Goal: Task Accomplishment & Management: Complete application form

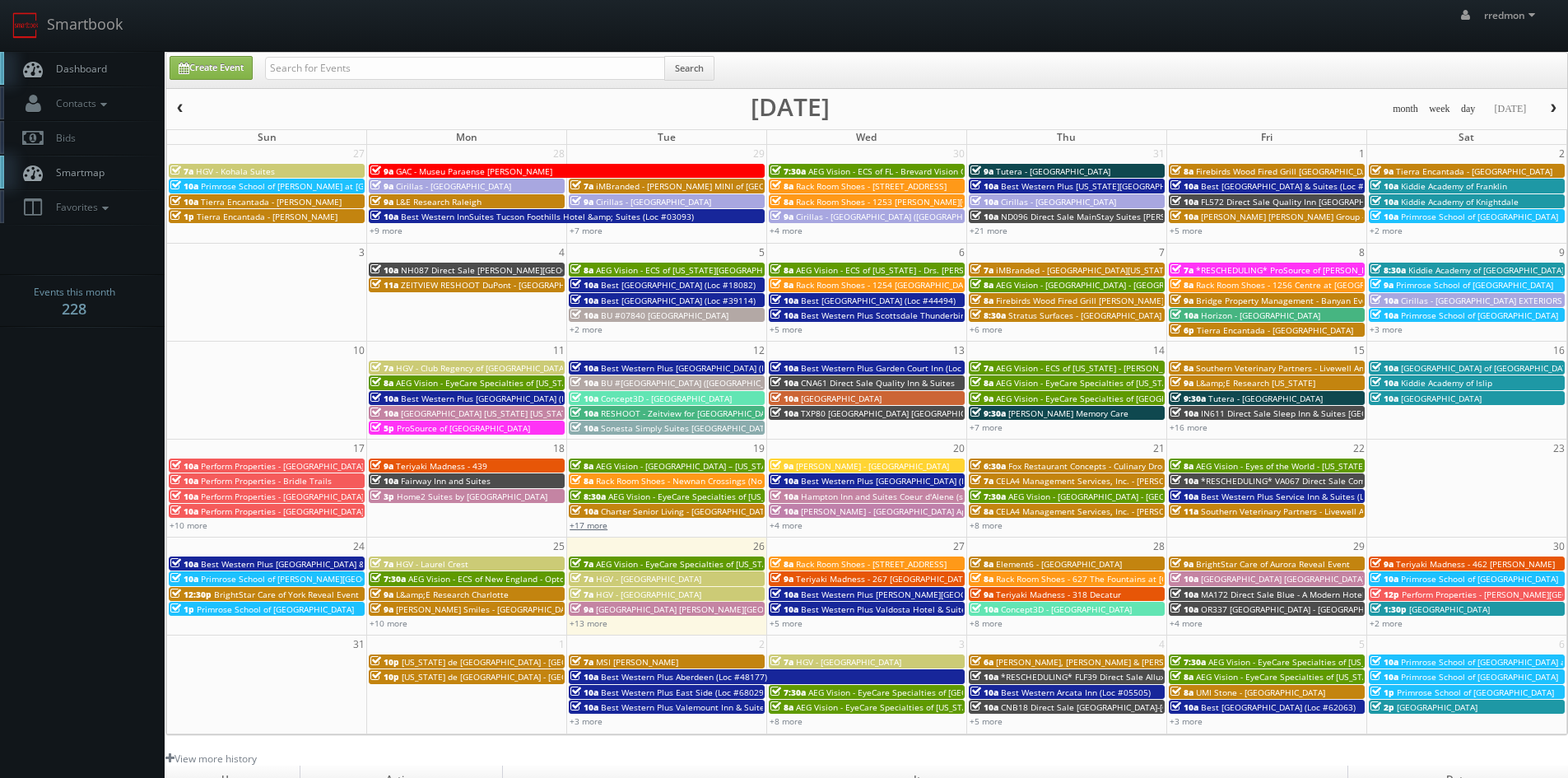
click at [592, 529] on link "+17 more" at bounding box center [588, 525] width 38 height 12
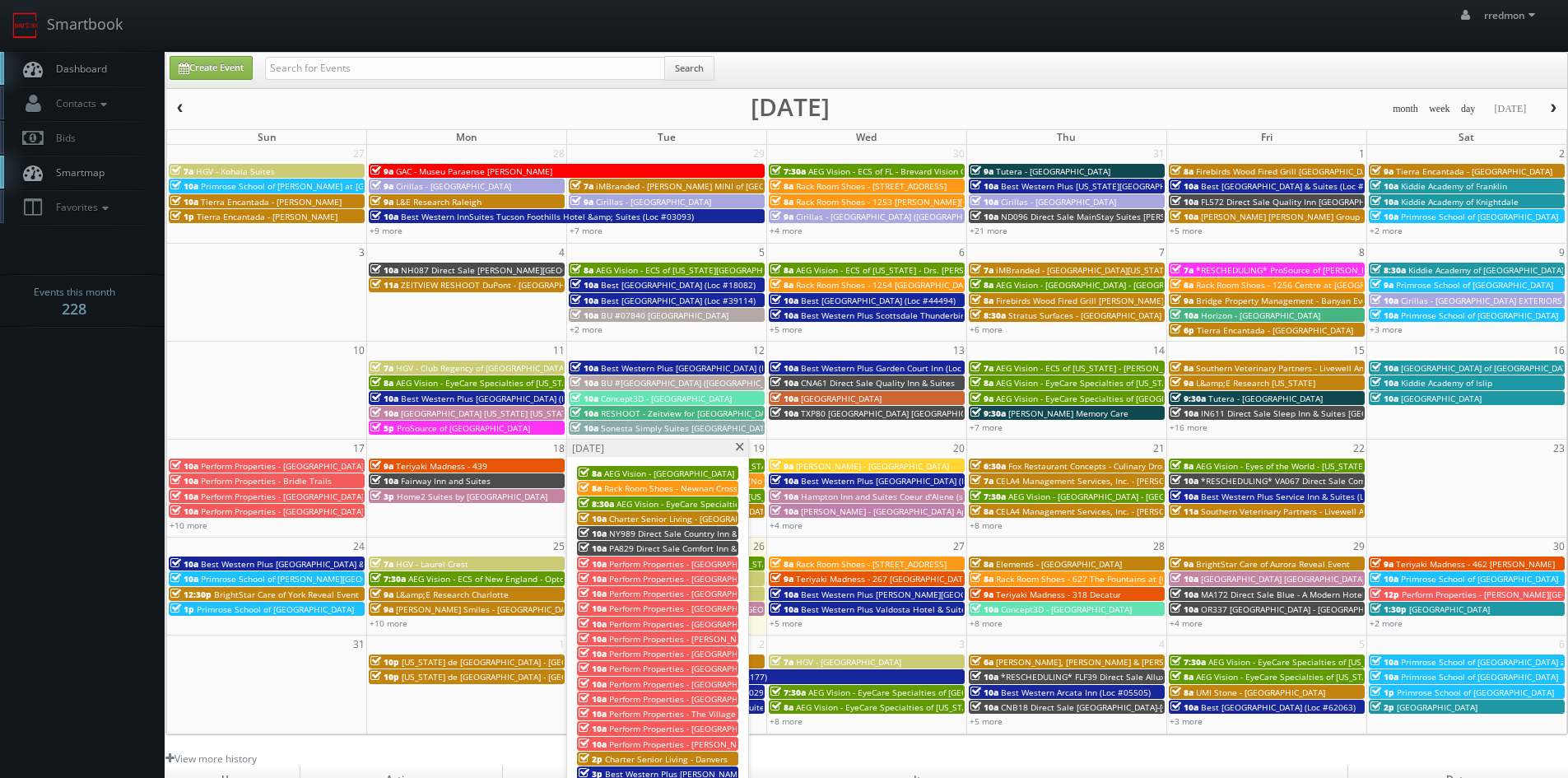
scroll to position [83, 0]
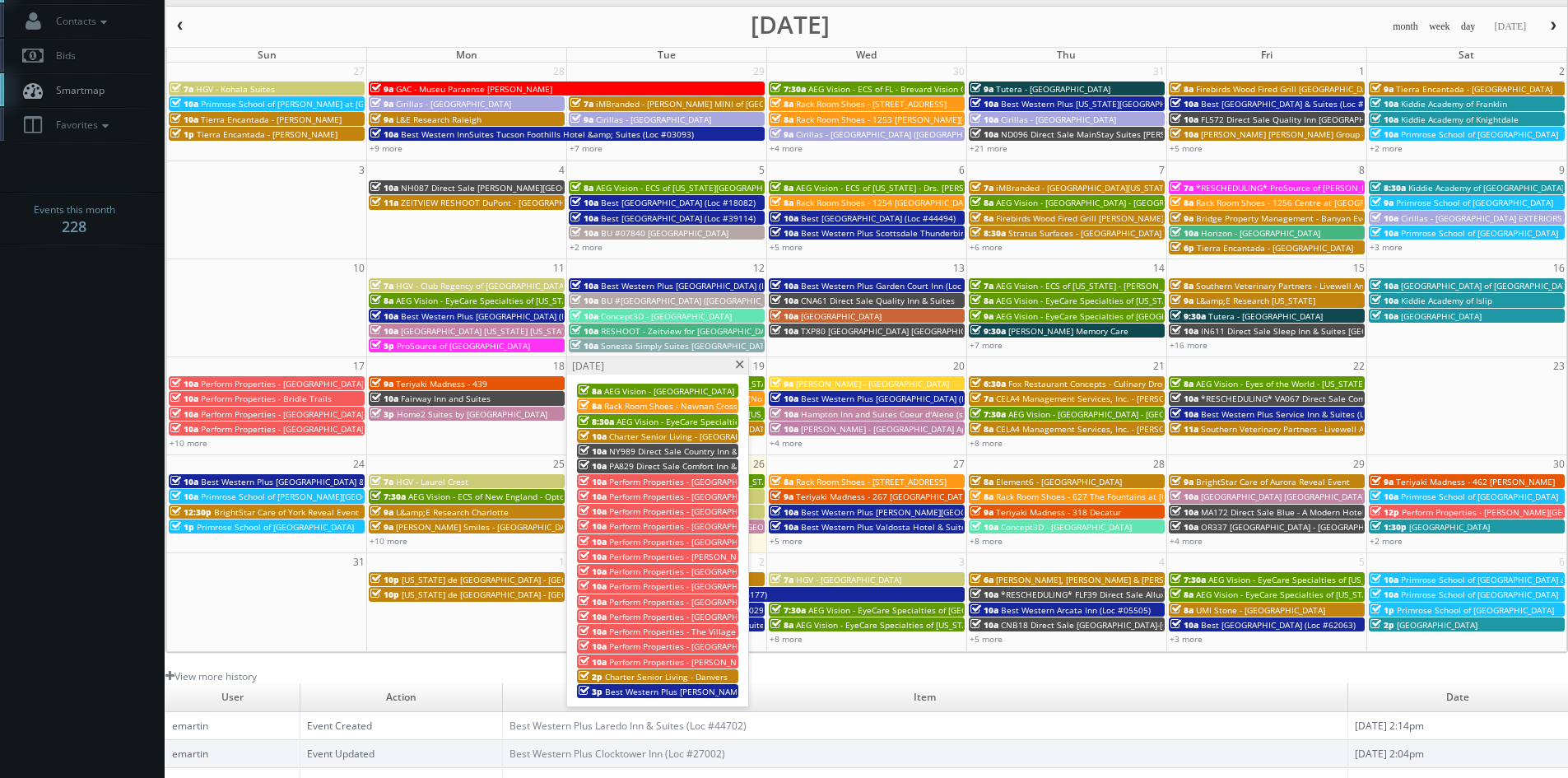
click at [738, 364] on span at bounding box center [739, 364] width 11 height 9
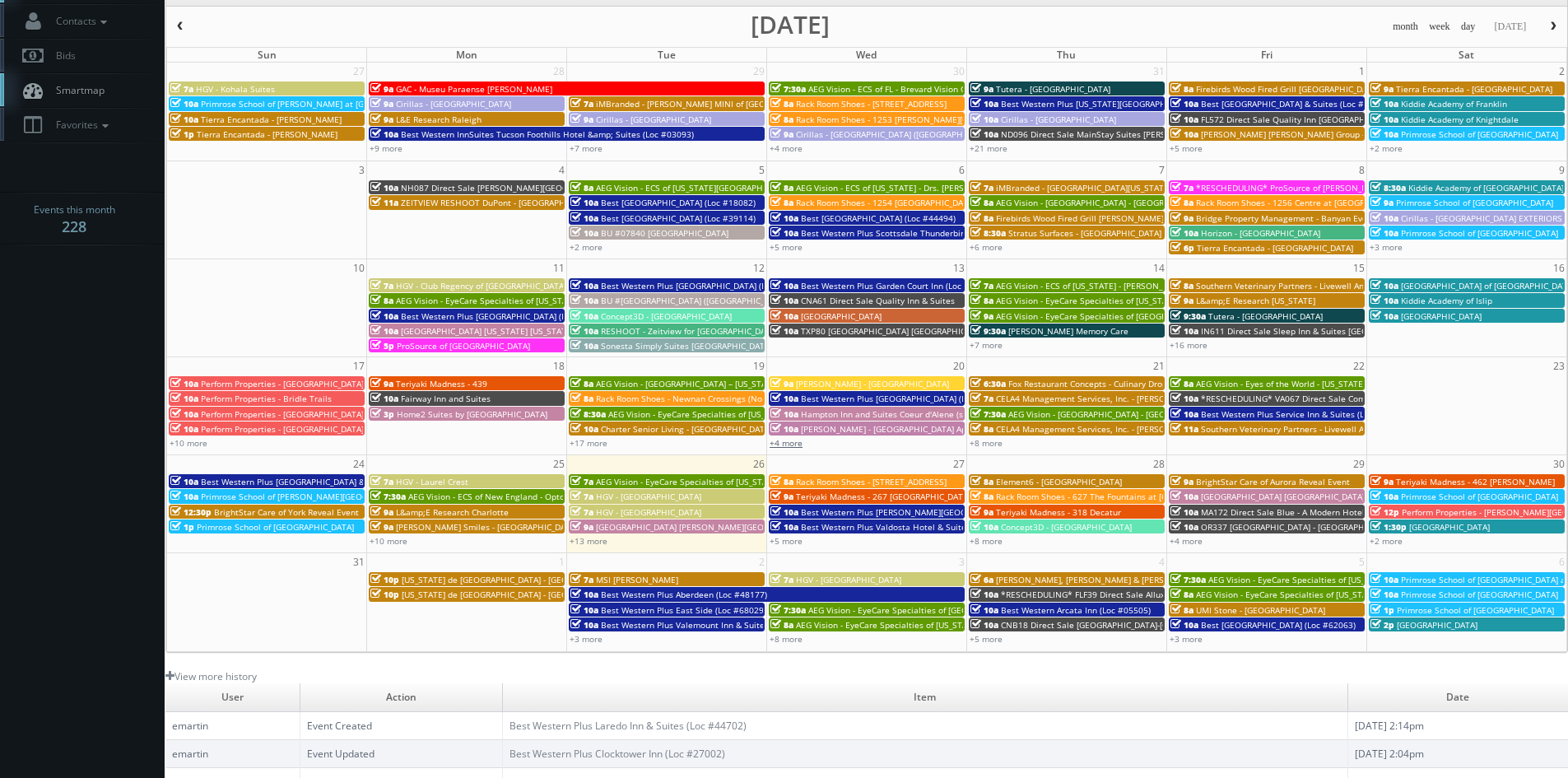
click at [789, 445] on link "+4 more" at bounding box center [786, 443] width 33 height 12
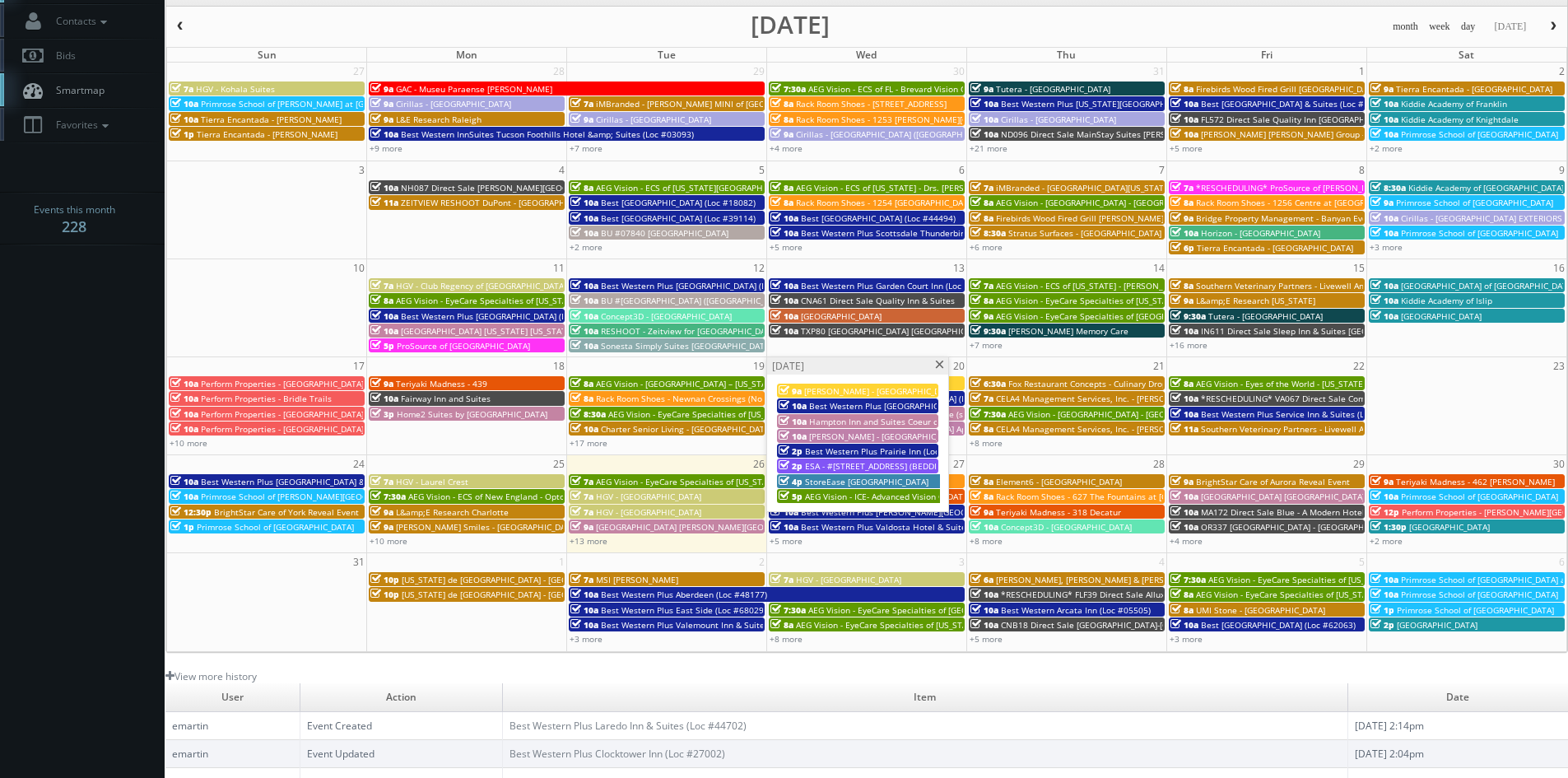
click at [938, 366] on span at bounding box center [939, 364] width 11 height 9
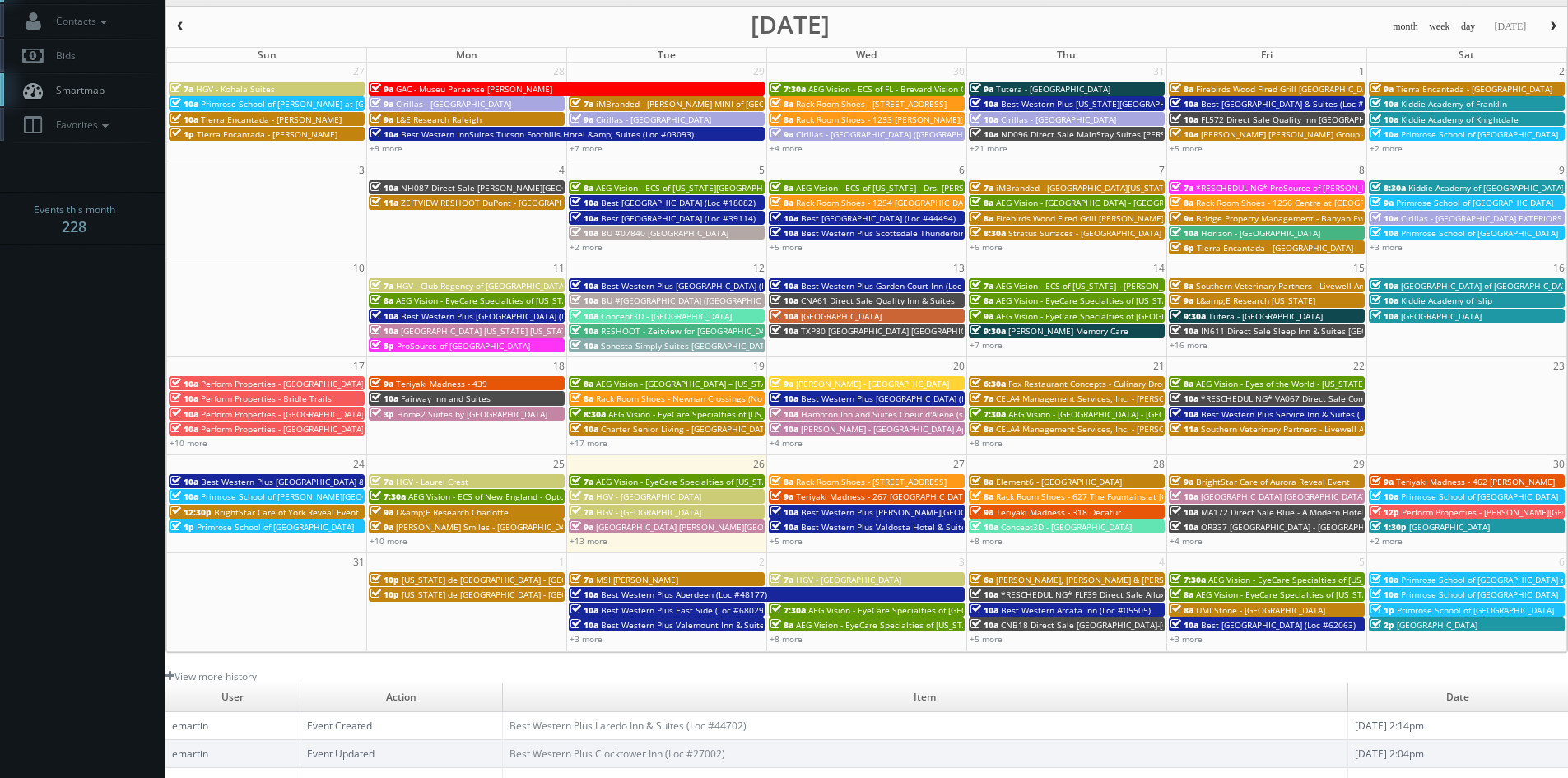
click at [1039, 381] on span "Fox Restaurant Concepts - Culinary Dropout" at bounding box center [1094, 384] width 172 height 12
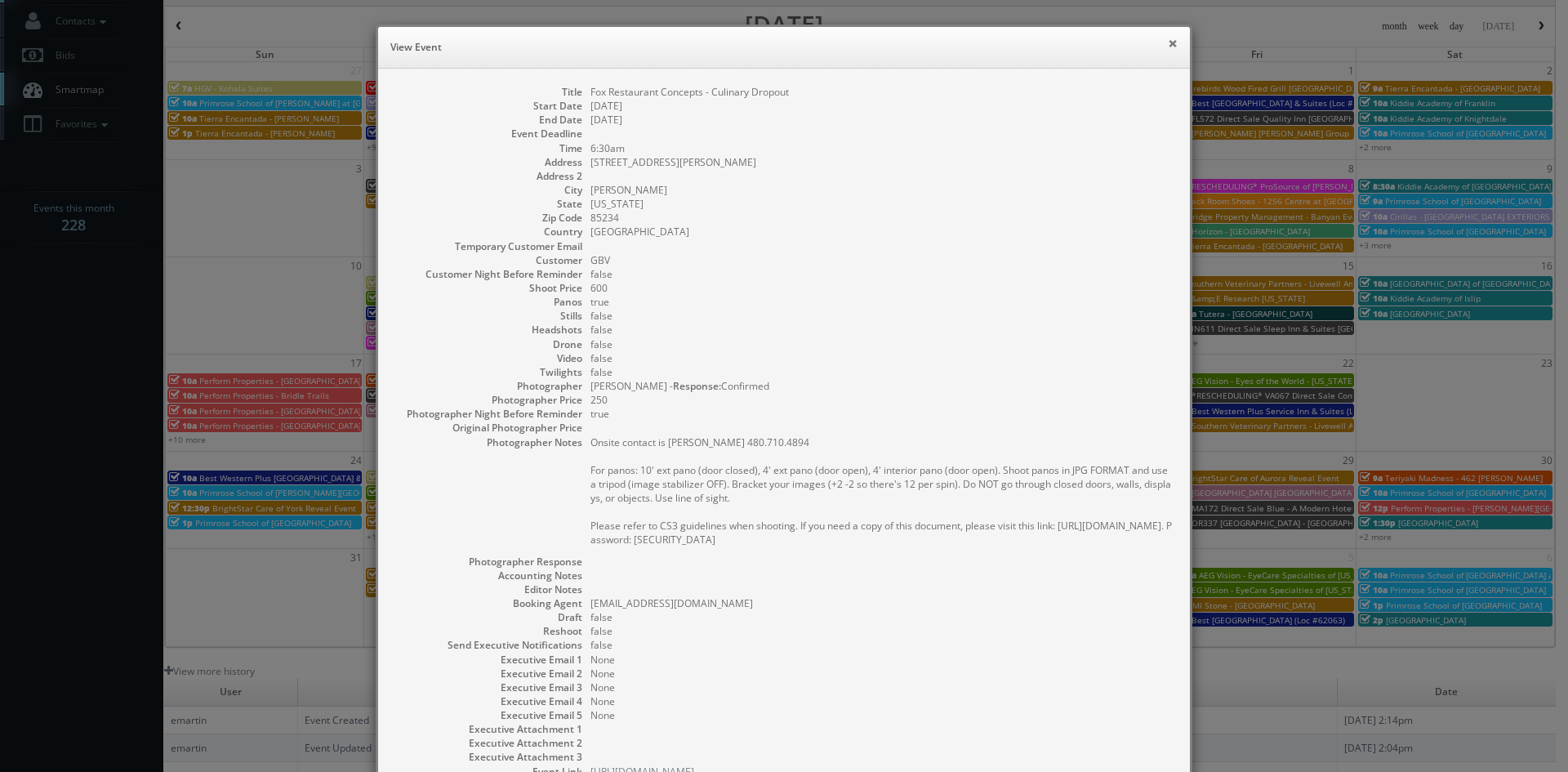
click at [1168, 43] on button "×" at bounding box center [1173, 43] width 10 height 12
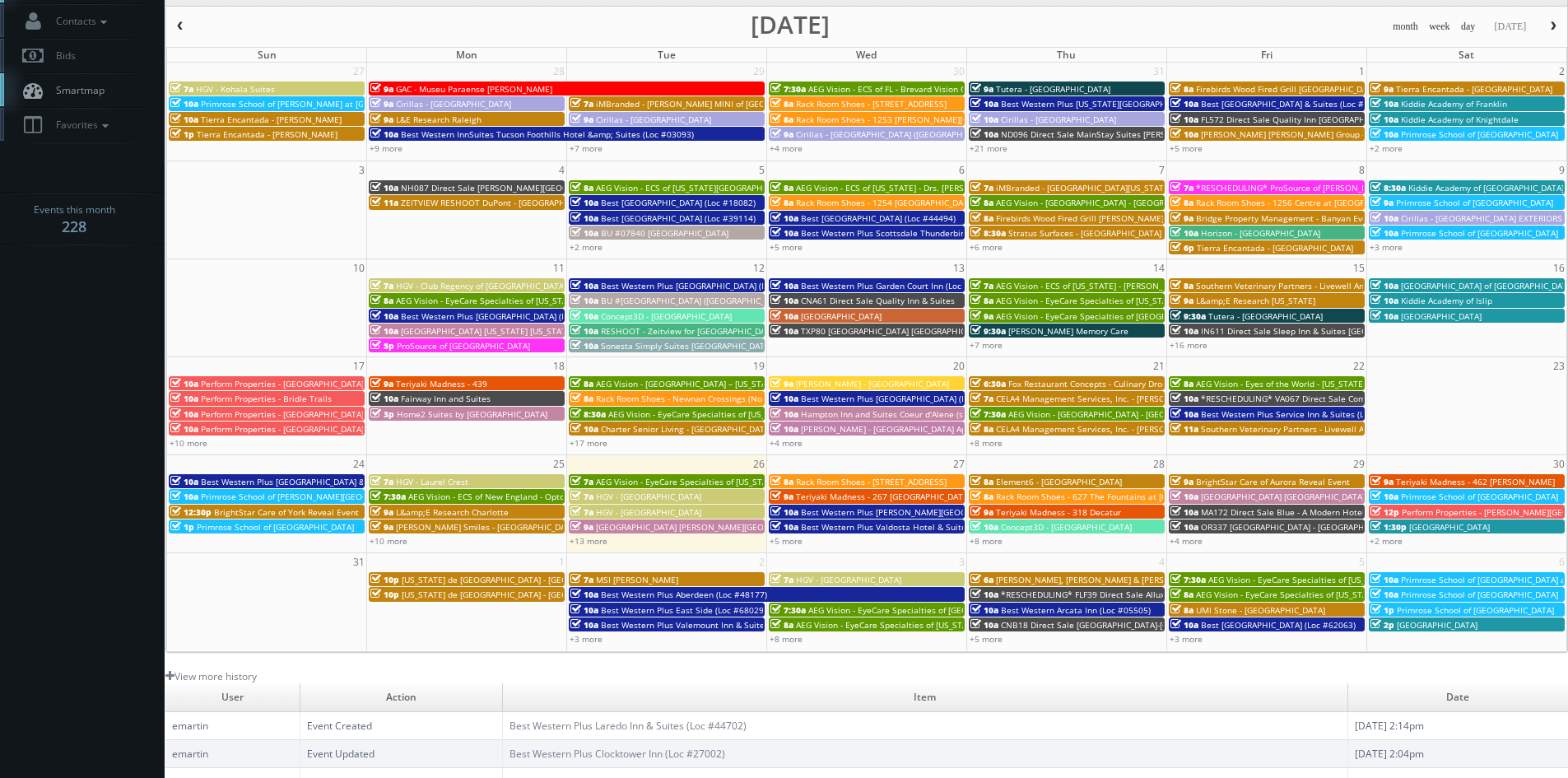
scroll to position [0, 0]
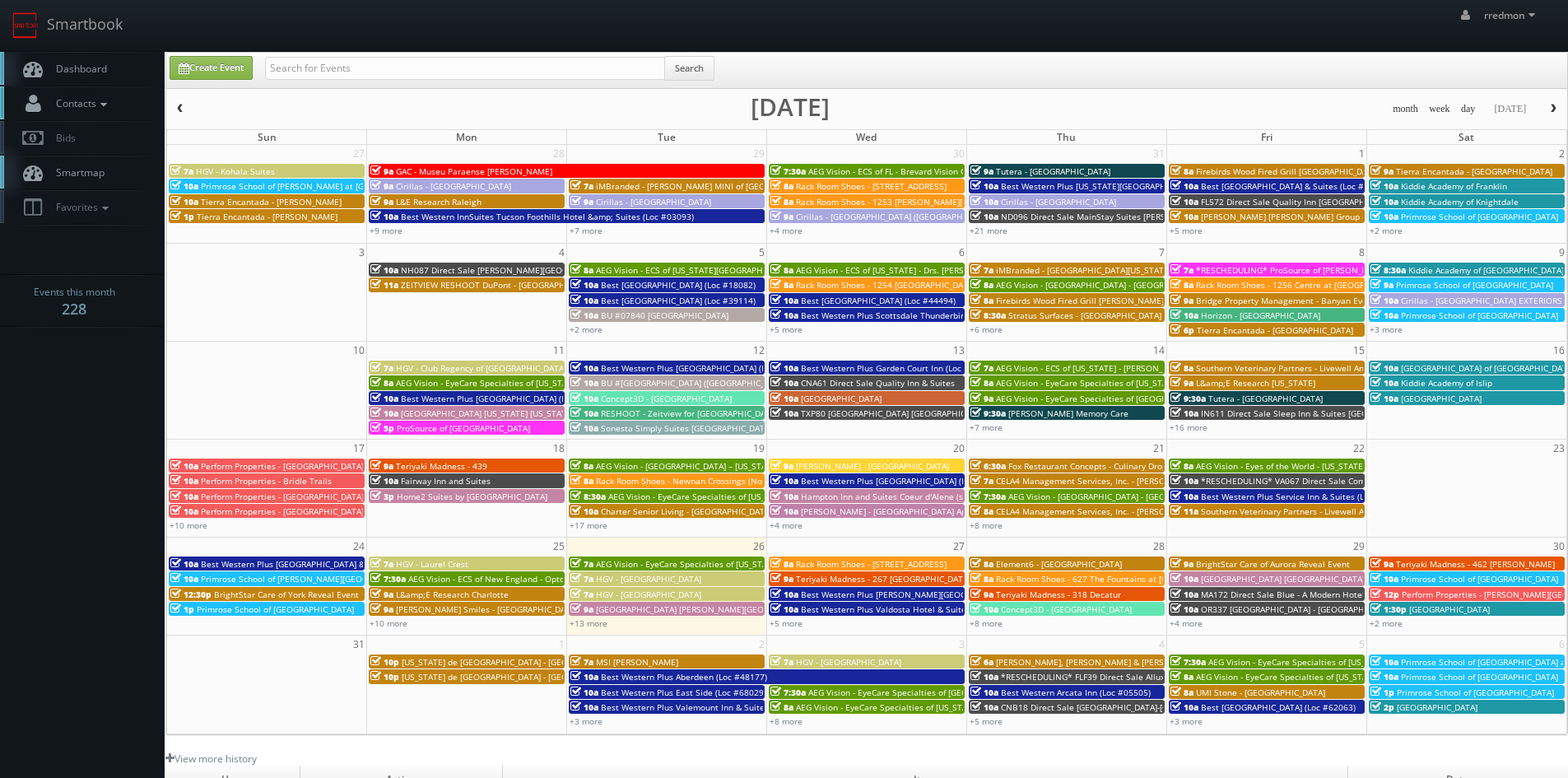
click at [114, 106] on link "Contacts" at bounding box center [82, 103] width 165 height 34
click at [107, 176] on link "Add Photographer" at bounding box center [82, 179] width 165 height 24
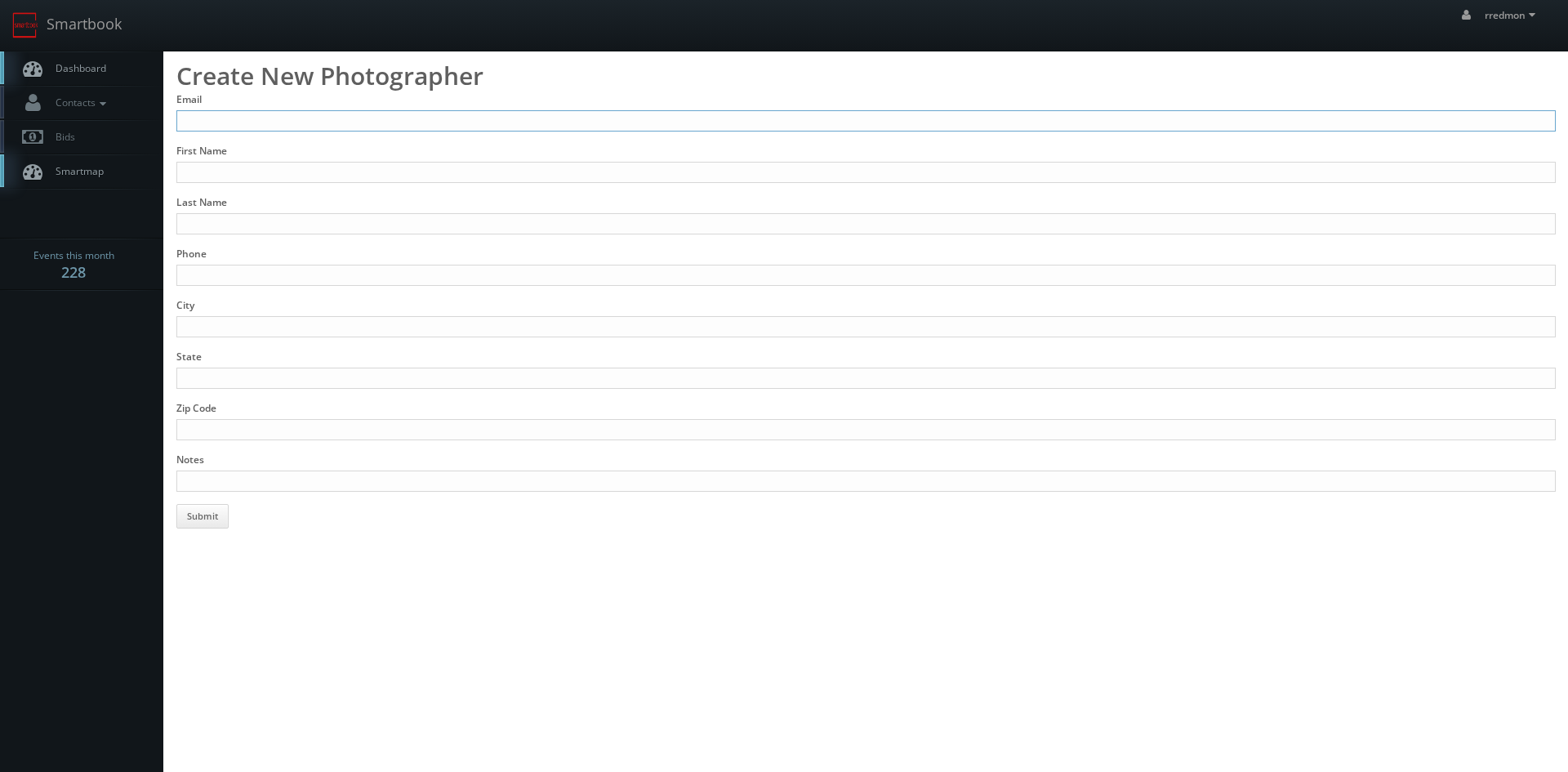
click at [238, 124] on input "Email" at bounding box center [866, 121] width 1379 height 21
type input "photosthatsellhouses@gmail.com"
click at [285, 166] on input "First Name" at bounding box center [866, 172] width 1379 height 21
type input "Eric"
click at [290, 217] on input "Last Name" at bounding box center [866, 224] width 1379 height 21
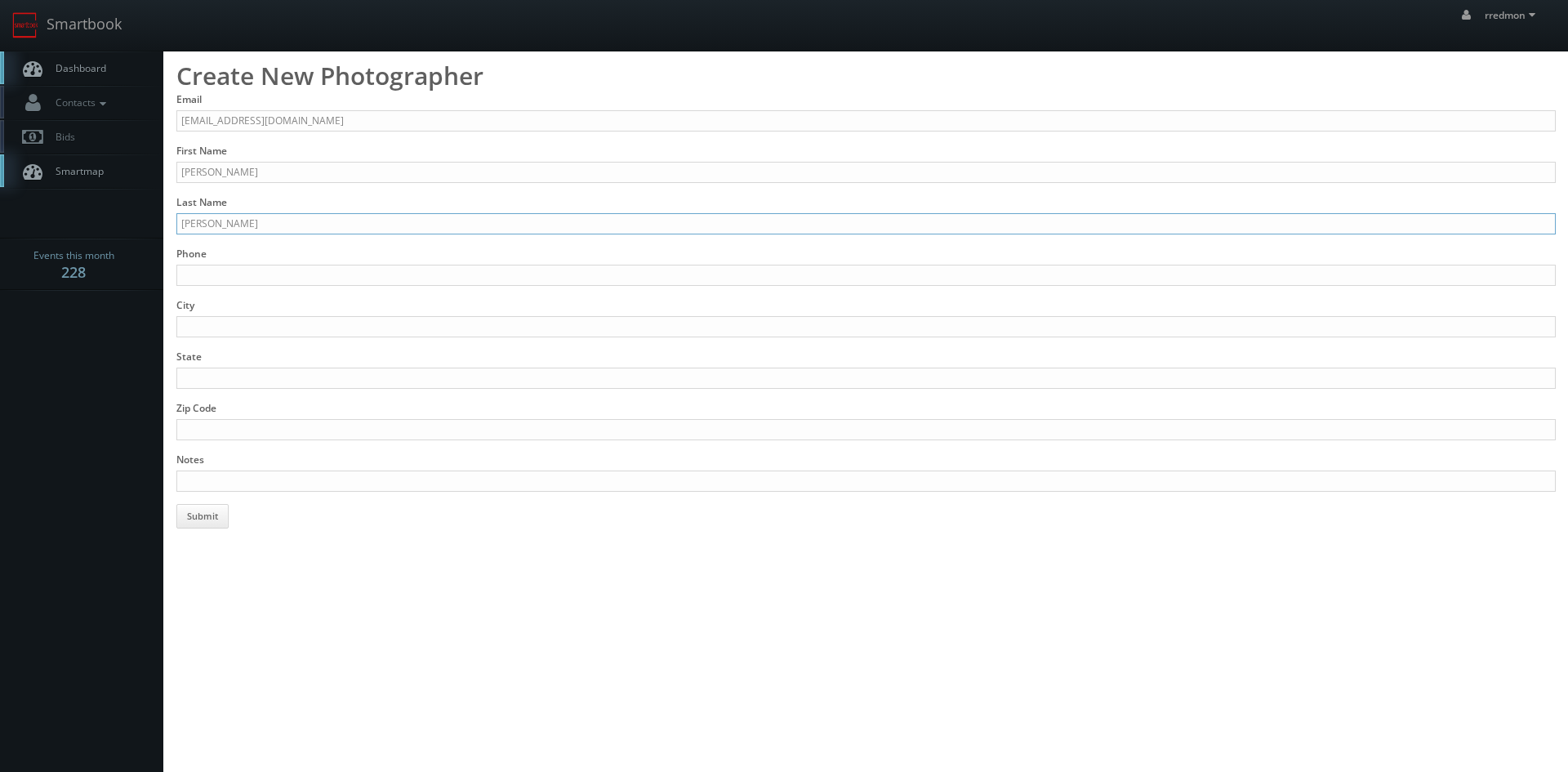
type input "Hollis"
click at [286, 267] on input "Phone" at bounding box center [866, 275] width 1379 height 21
type input "443-569-9393"
click at [271, 329] on input "City" at bounding box center [866, 327] width 1379 height 21
type input "Bonita Springs"
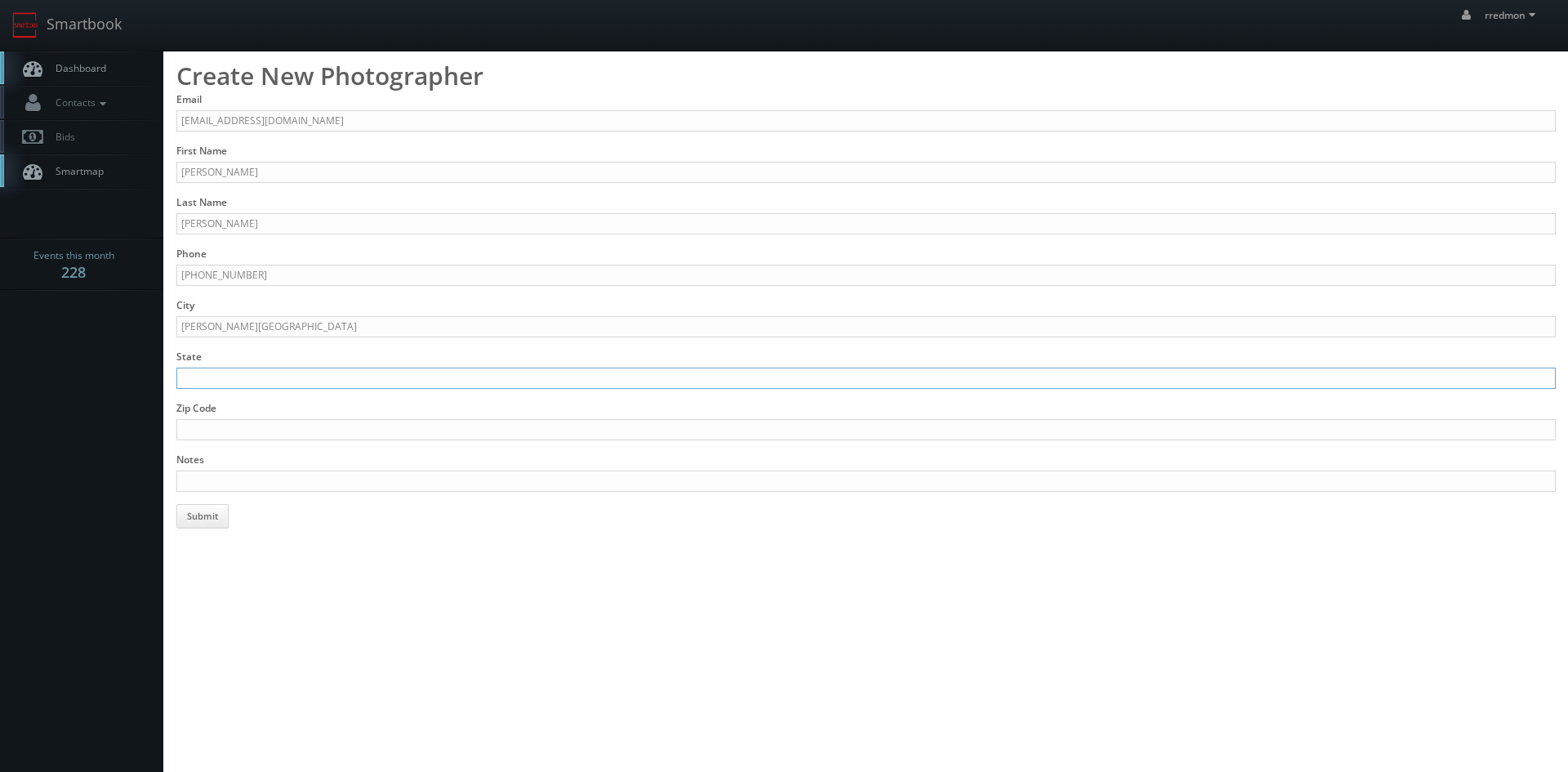
click at [310, 384] on input "State" at bounding box center [866, 378] width 1379 height 21
type input "FL"
click at [213, 422] on input "Zip Code" at bounding box center [866, 430] width 1379 height 21
type input "34135"
click at [280, 482] on input "Notes" at bounding box center [866, 481] width 1379 height 21
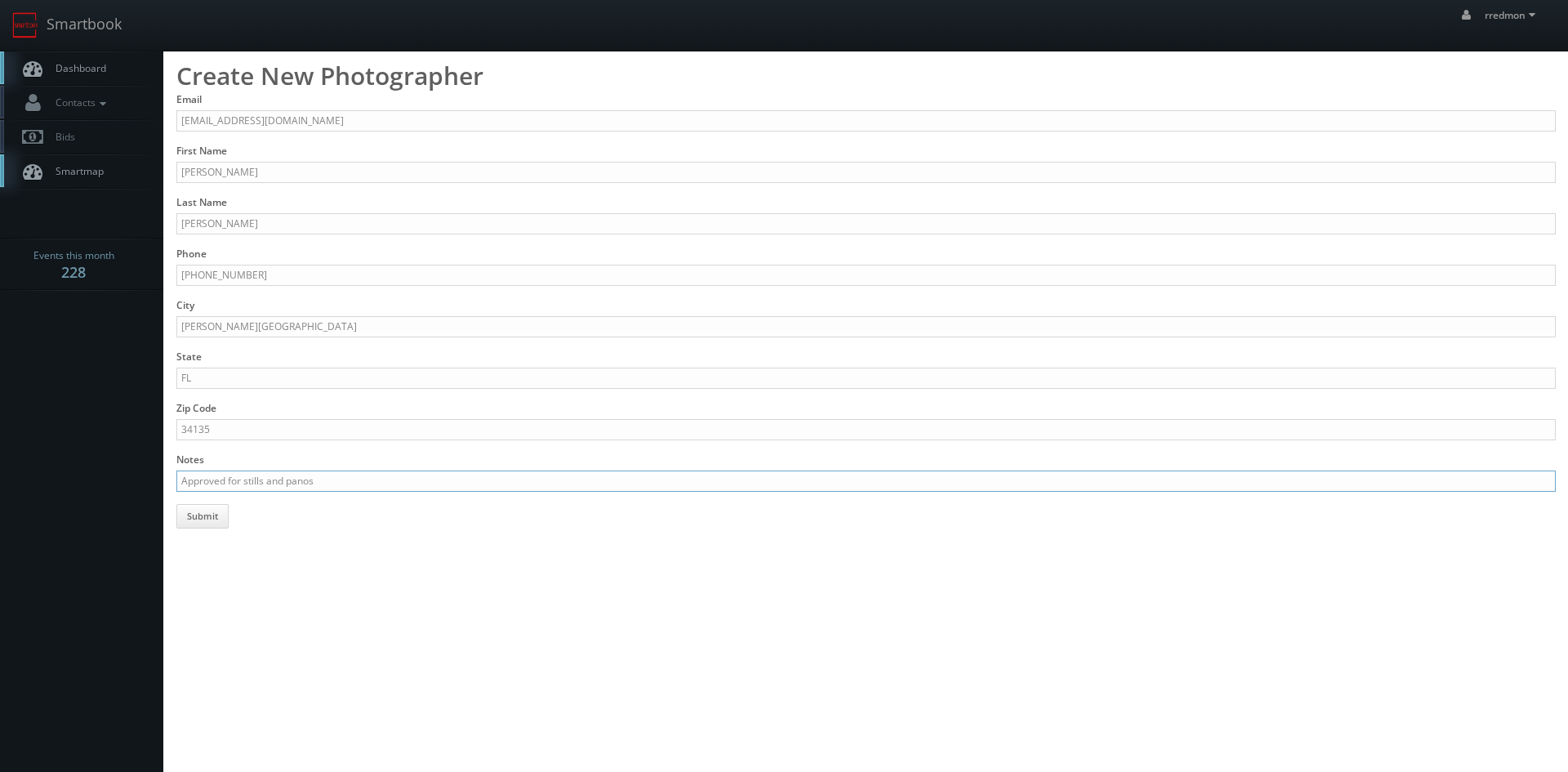
click at [357, 479] on input "Approved for stills and panos" at bounding box center [866, 481] width 1379 height 21
paste input "www.photosoflo.com"
type input "Approved for stills and panos www.photosoflo.com"
click at [213, 523] on button "Submit" at bounding box center [203, 515] width 52 height 24
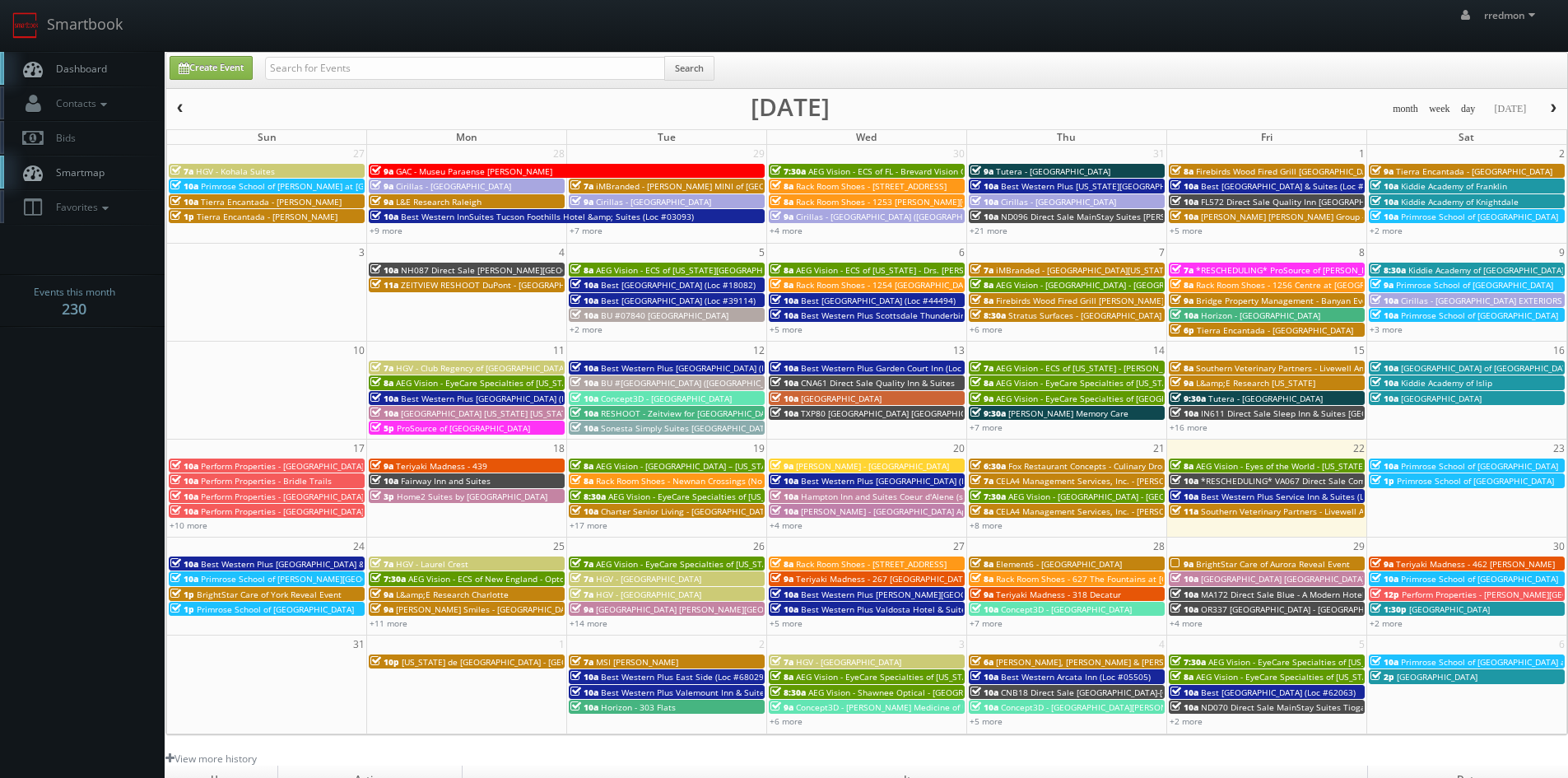
scroll to position [83, 0]
